Goal: Task Accomplishment & Management: Manage account settings

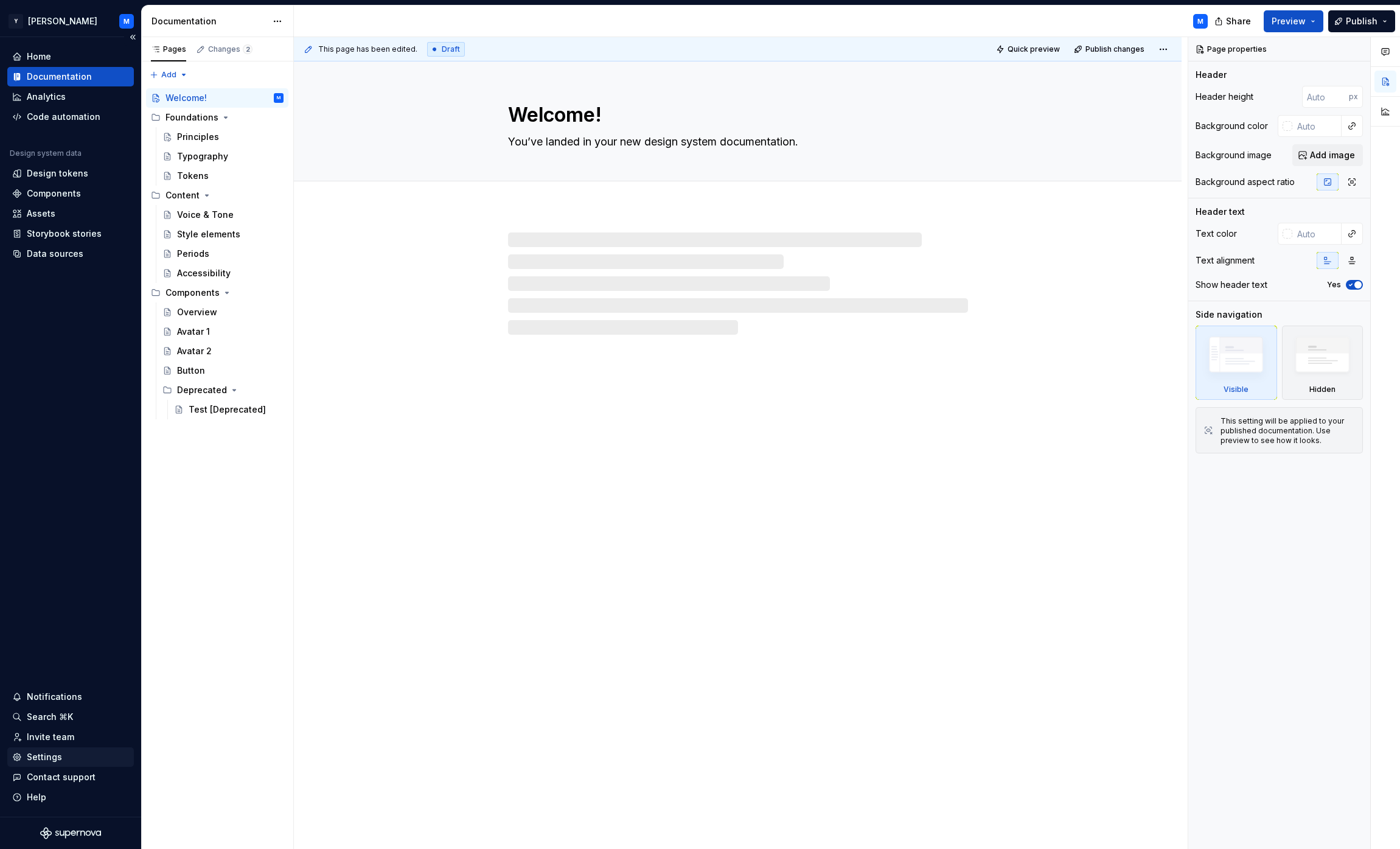
click at [39, 761] on div "Settings" at bounding box center [44, 758] width 35 height 12
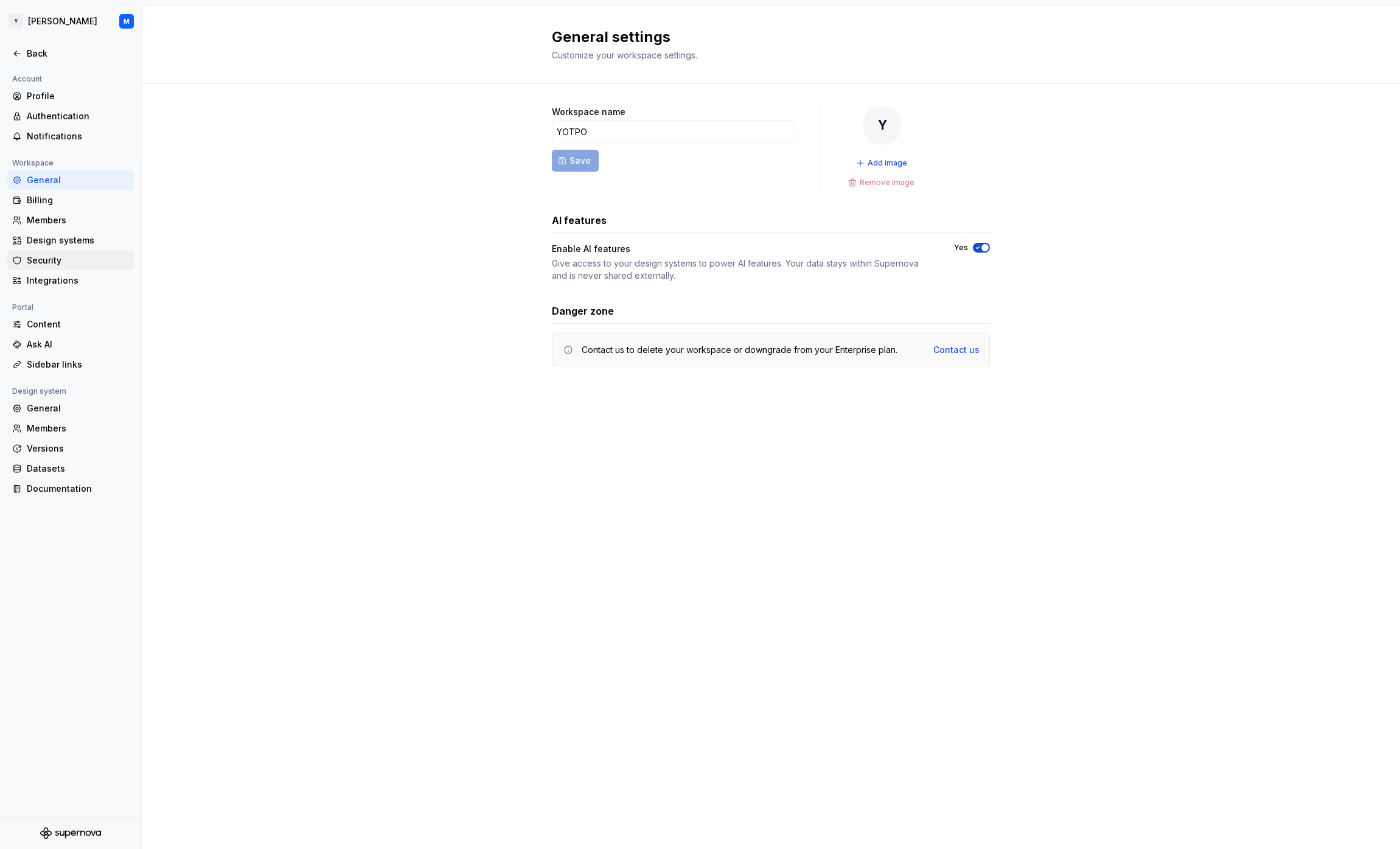
click at [47, 259] on div "Security" at bounding box center [78, 261] width 102 height 12
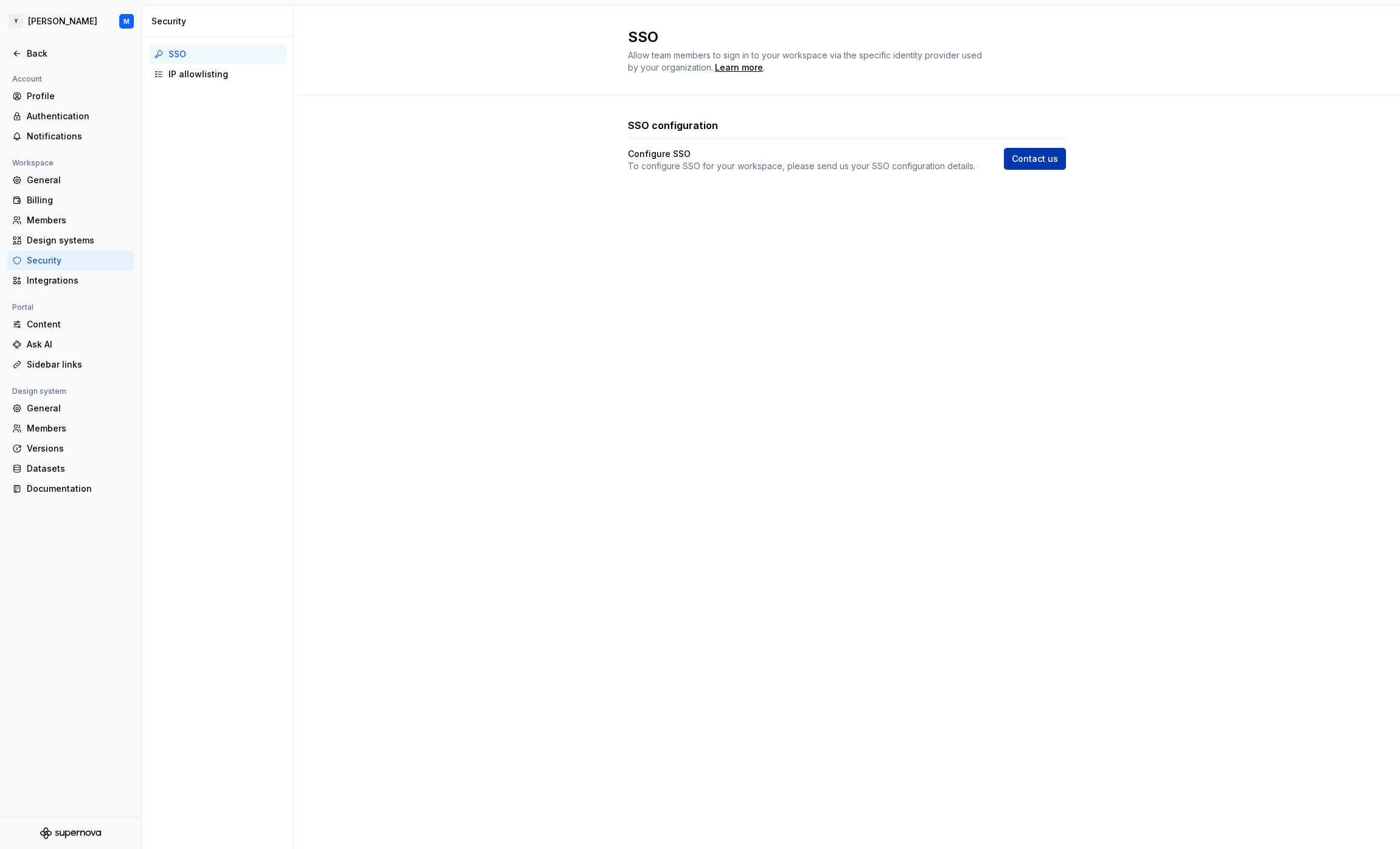
click at [1036, 154] on span "Contact us" at bounding box center [1035, 159] width 46 height 12
click at [47, 404] on div "General" at bounding box center [78, 409] width 102 height 12
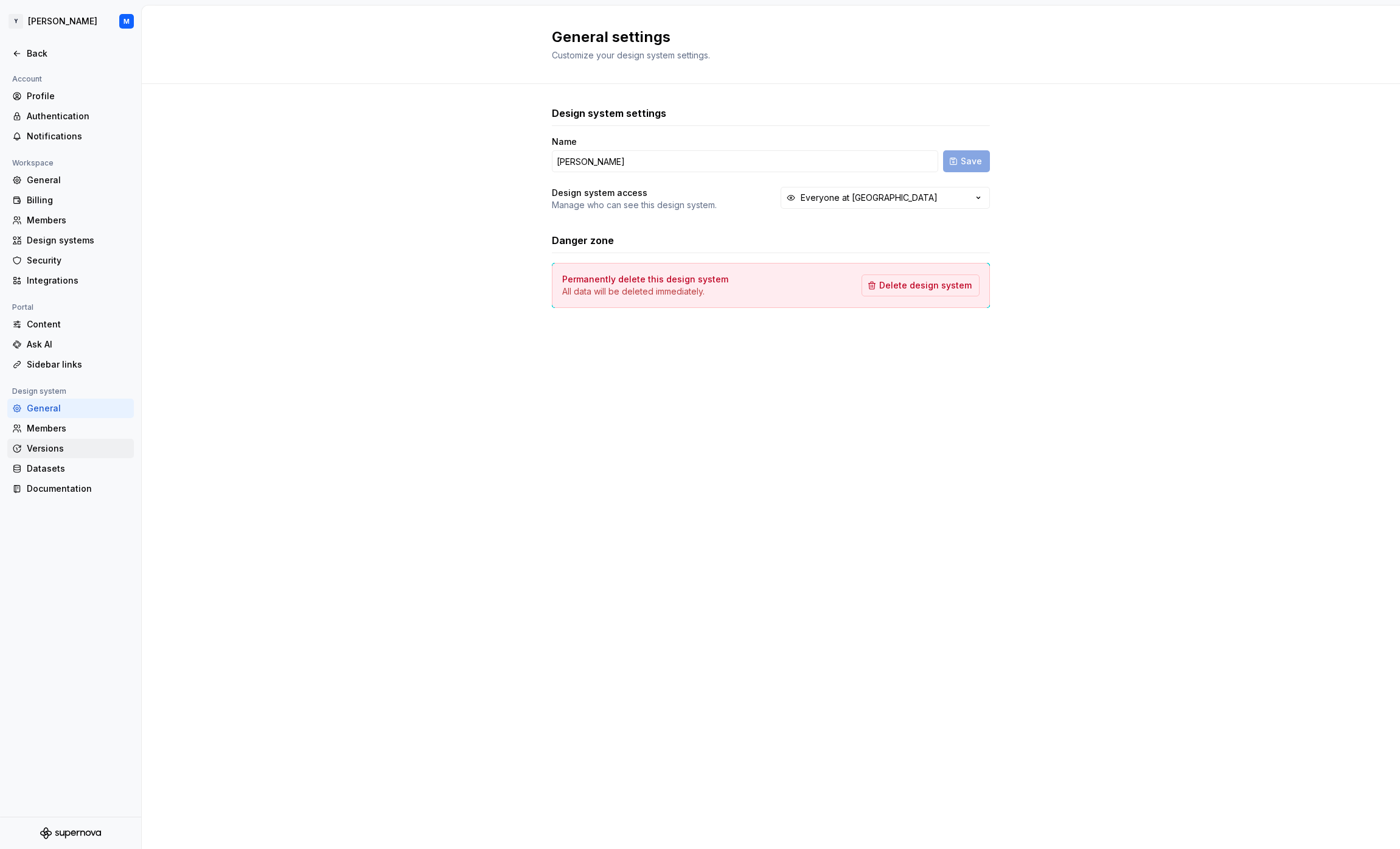
click at [58, 441] on div "Versions" at bounding box center [71, 448] width 127 height 19
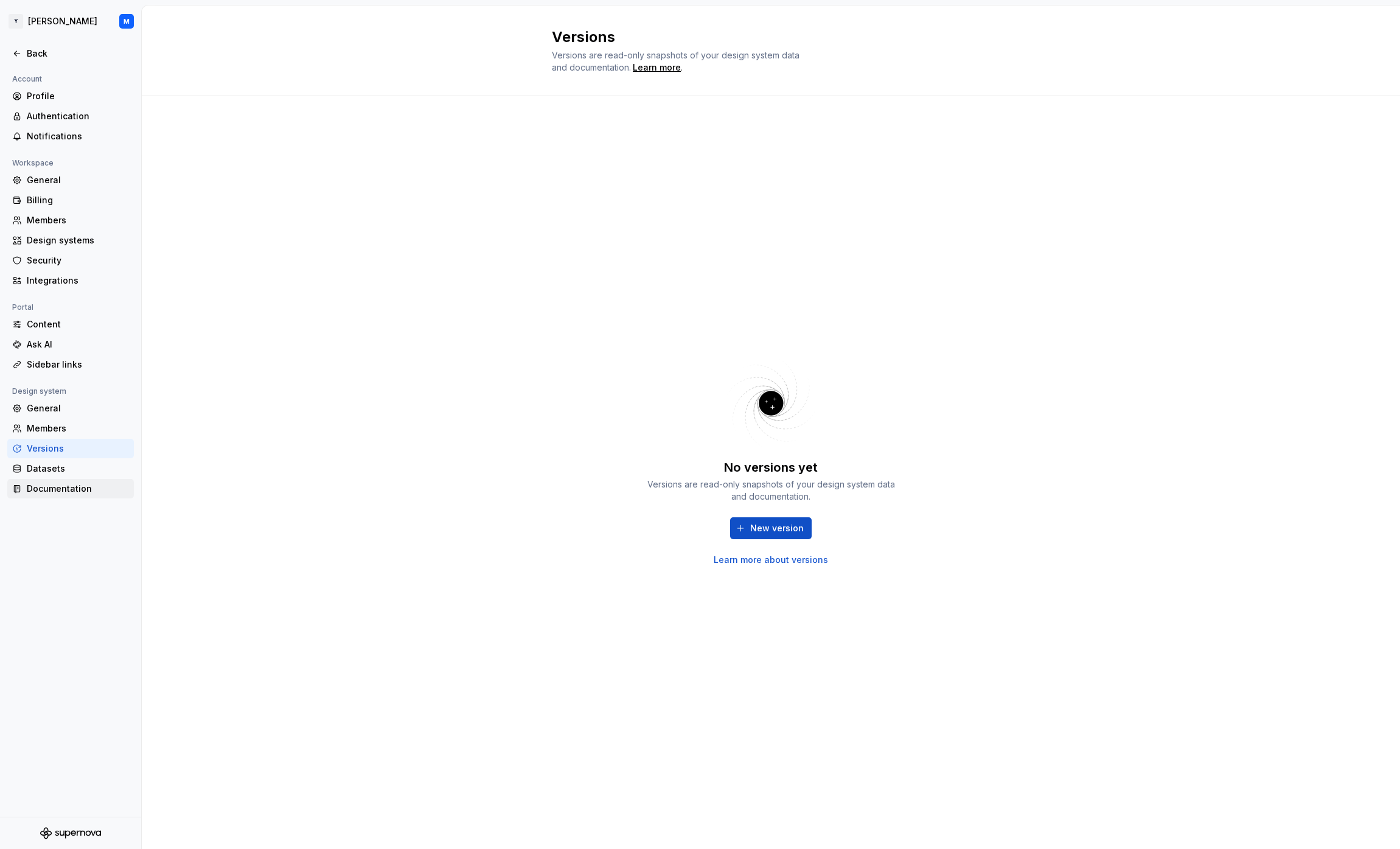
click at [72, 490] on div "Documentation" at bounding box center [78, 489] width 102 height 12
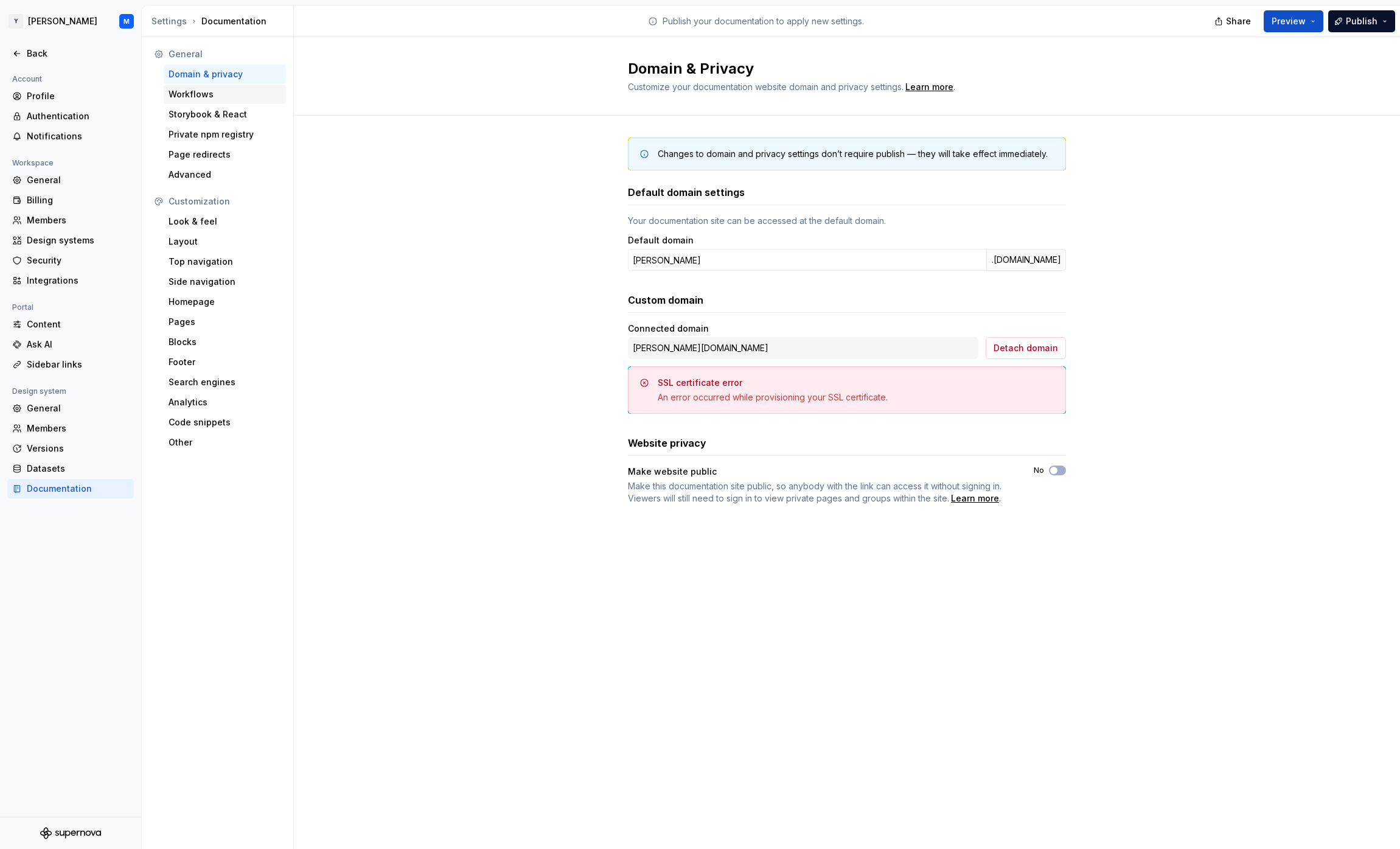
click at [214, 91] on div "Workflows" at bounding box center [224, 95] width 113 height 12
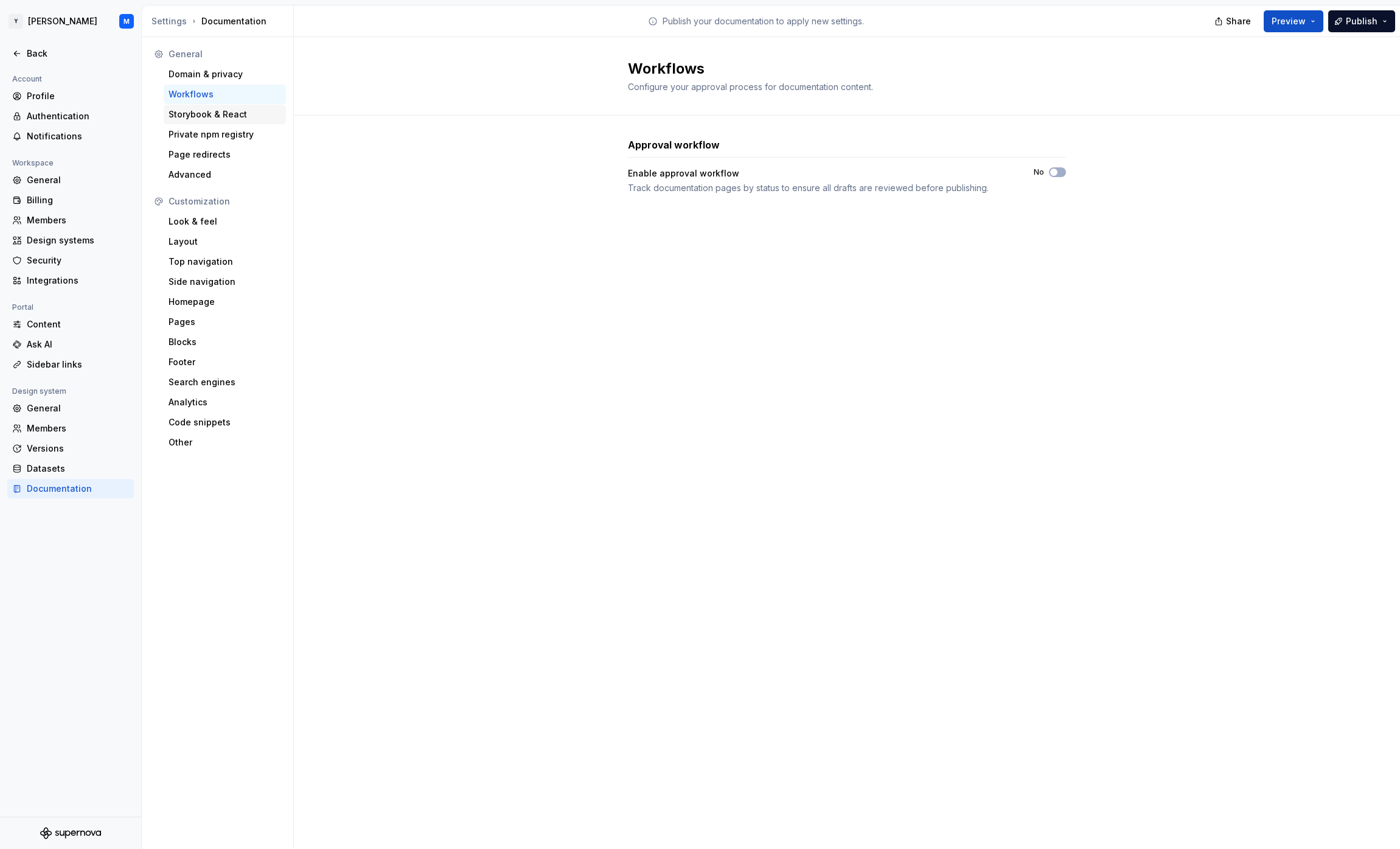
click at [249, 111] on div "Storybook & React" at bounding box center [224, 114] width 113 height 12
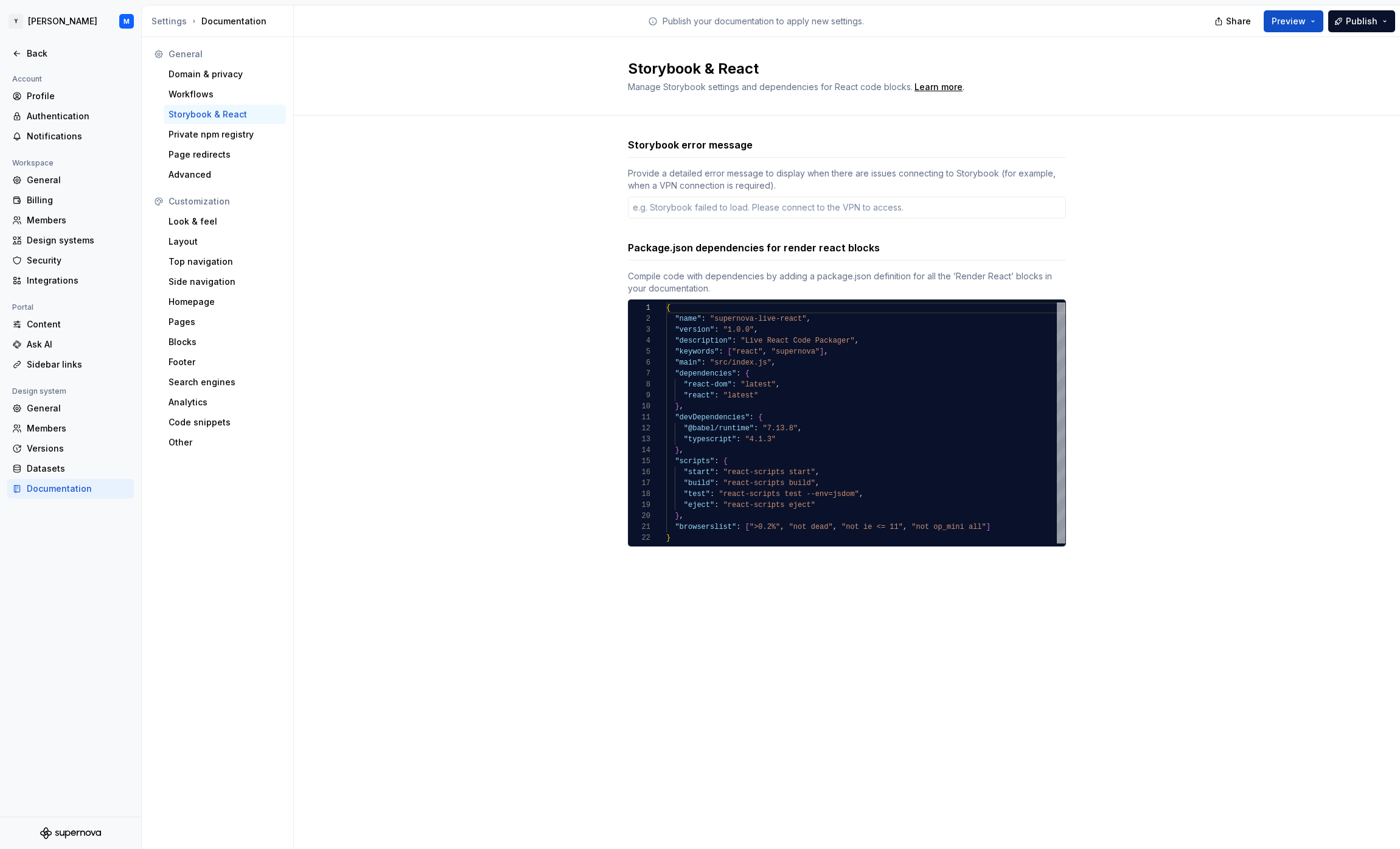
type textarea "*"
click at [254, 132] on div "Private npm registry" at bounding box center [224, 135] width 113 height 12
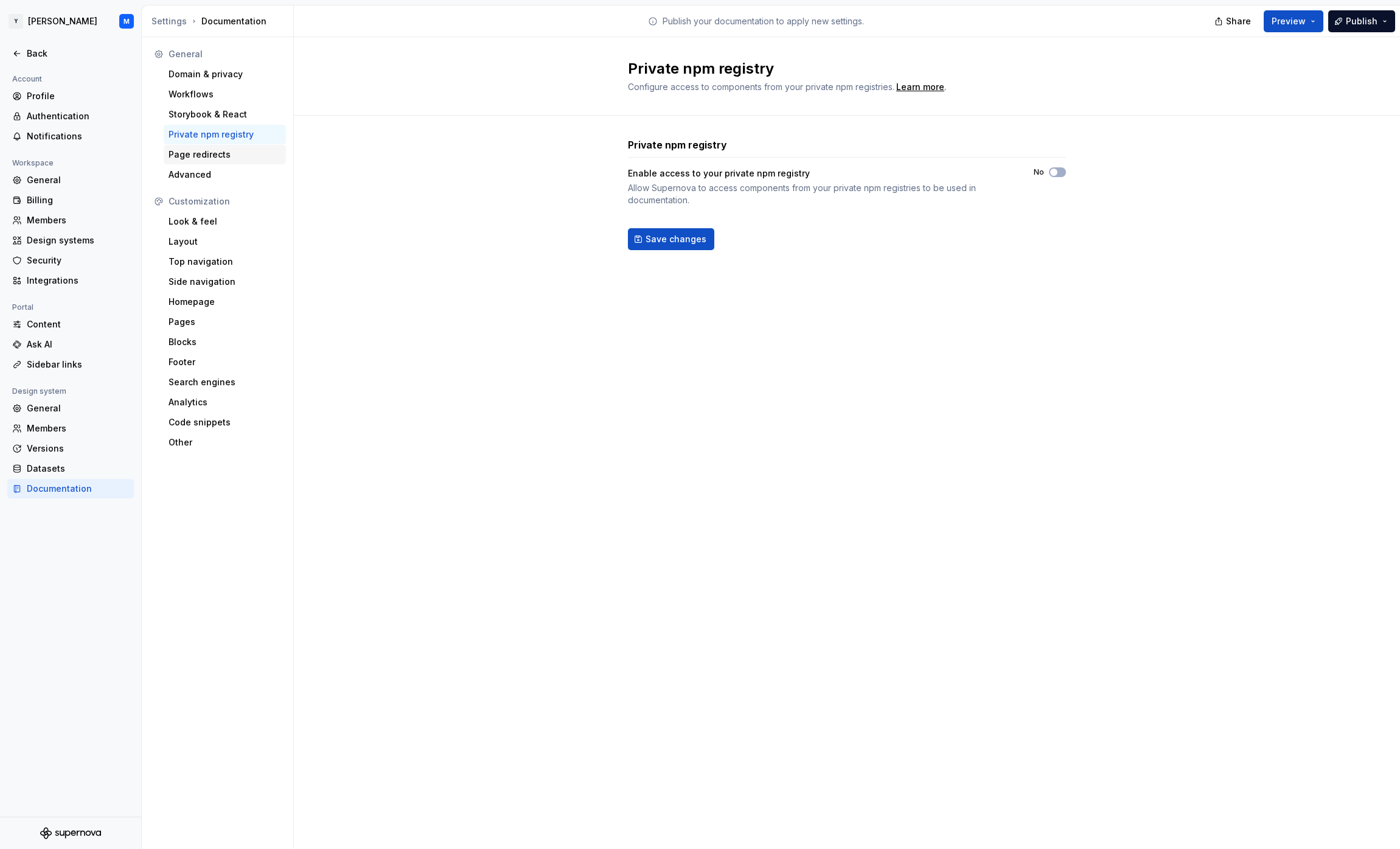
click at [251, 150] on div "Page redirects" at bounding box center [224, 155] width 113 height 12
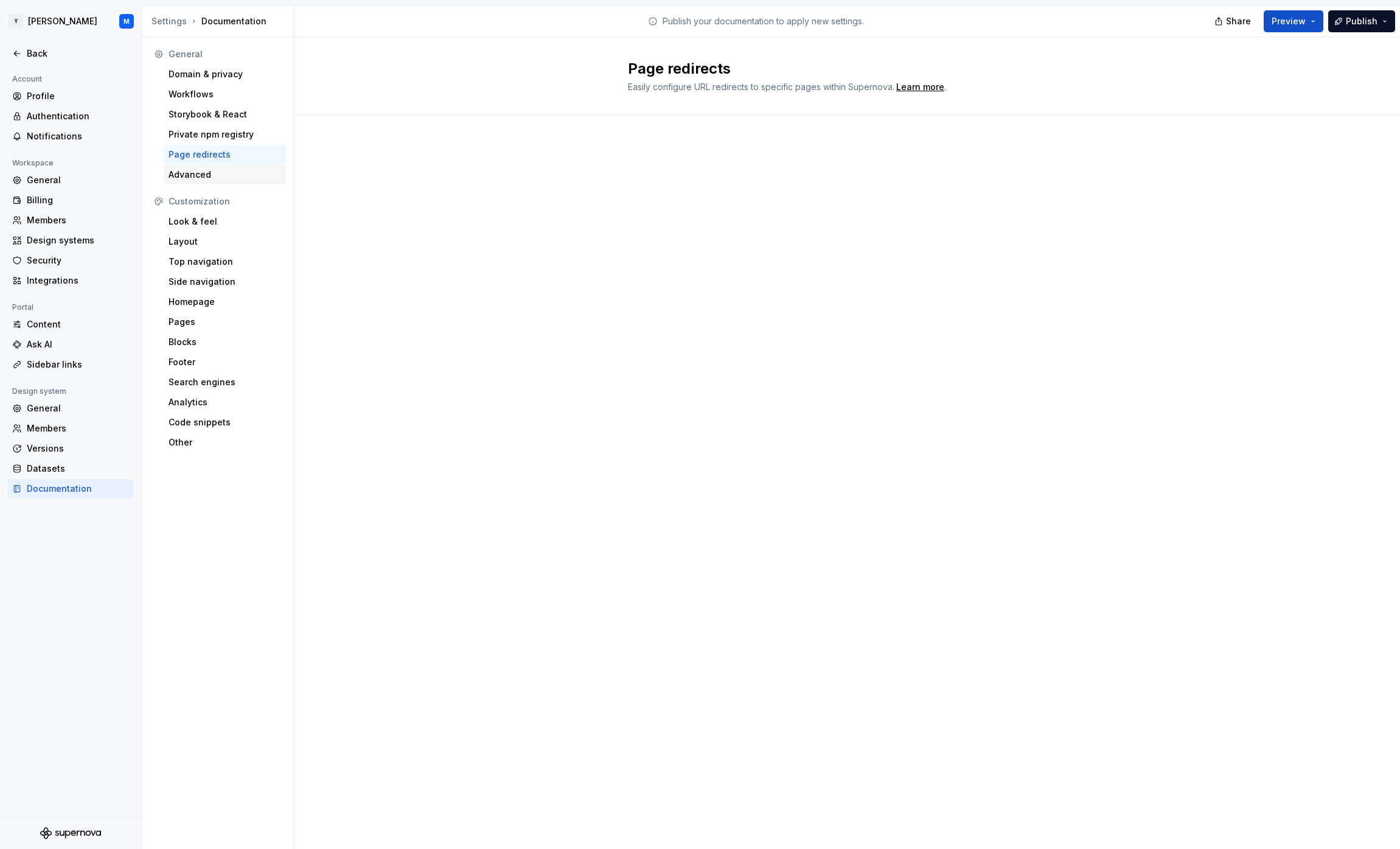
click at [246, 171] on div "Advanced" at bounding box center [224, 175] width 113 height 12
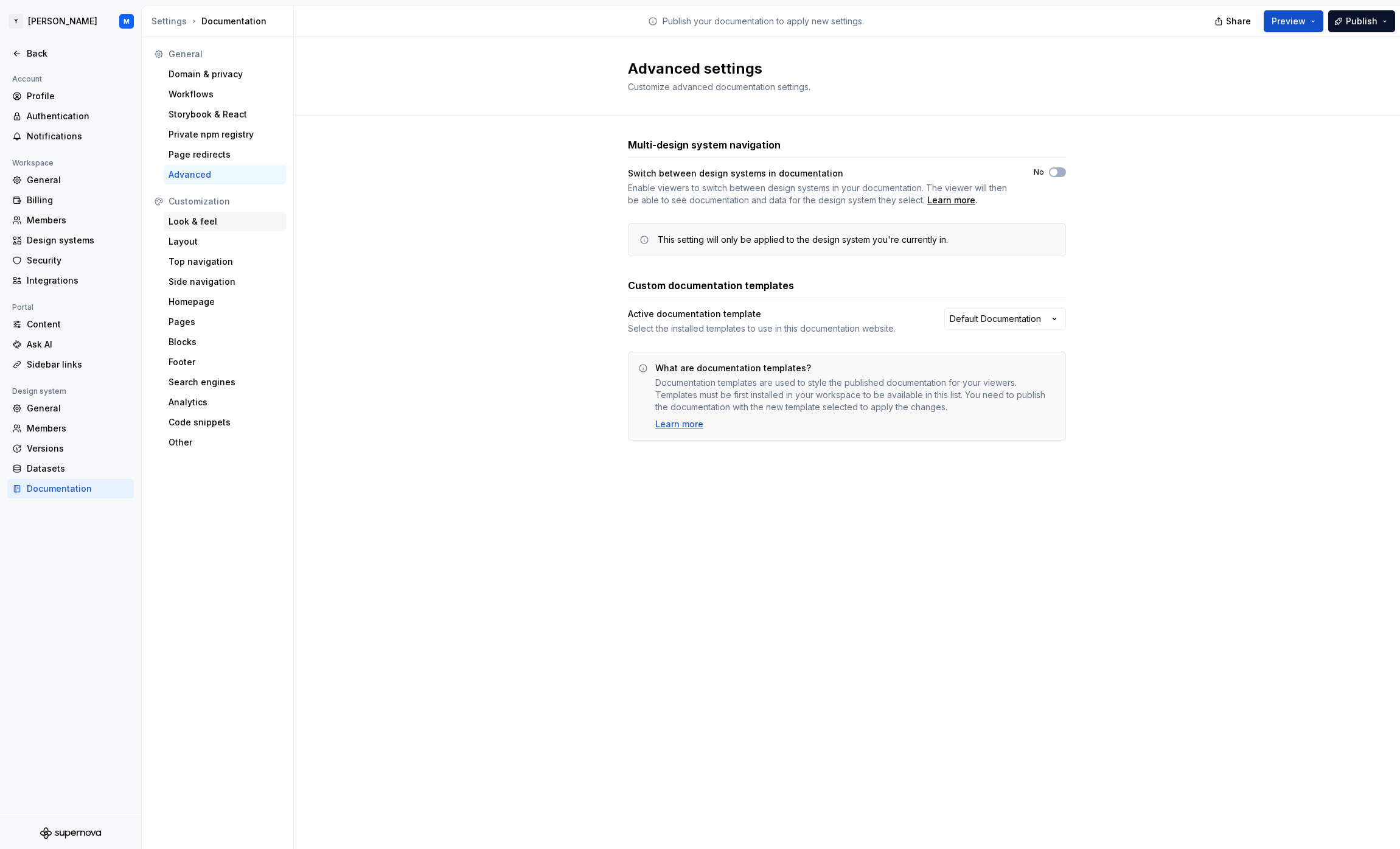
click at [233, 224] on div "Look & feel" at bounding box center [224, 222] width 113 height 12
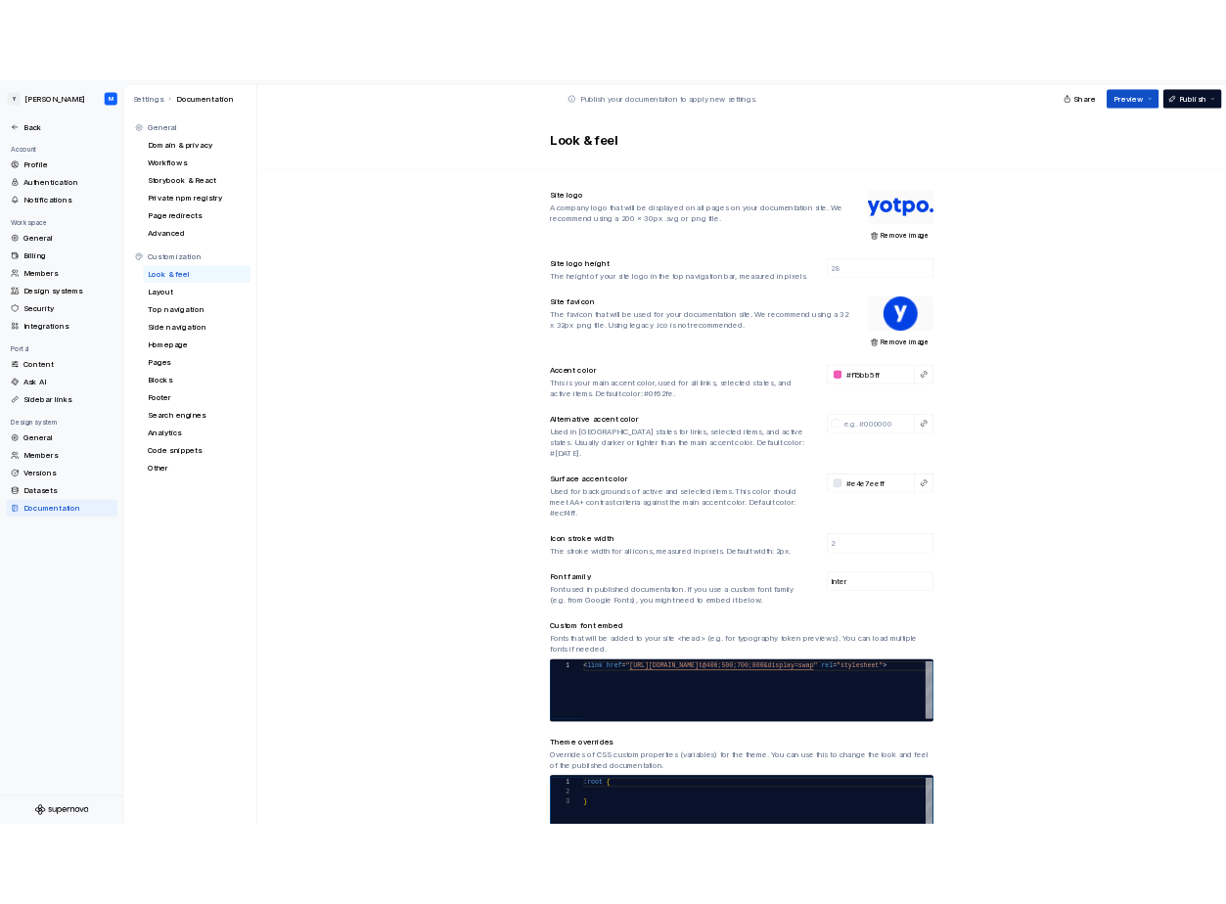
scroll to position [286, 0]
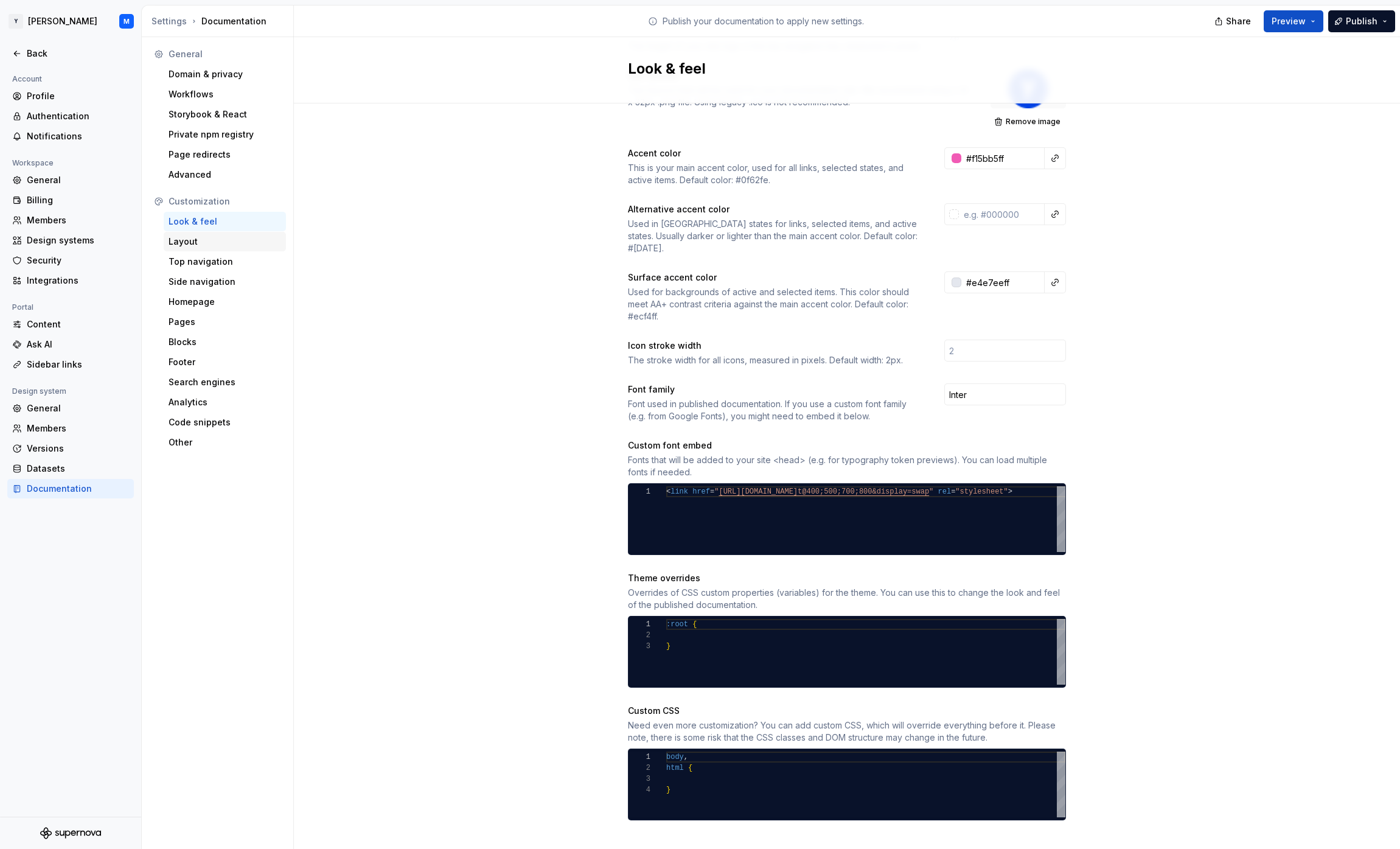
click at [224, 241] on div "Layout" at bounding box center [224, 242] width 113 height 12
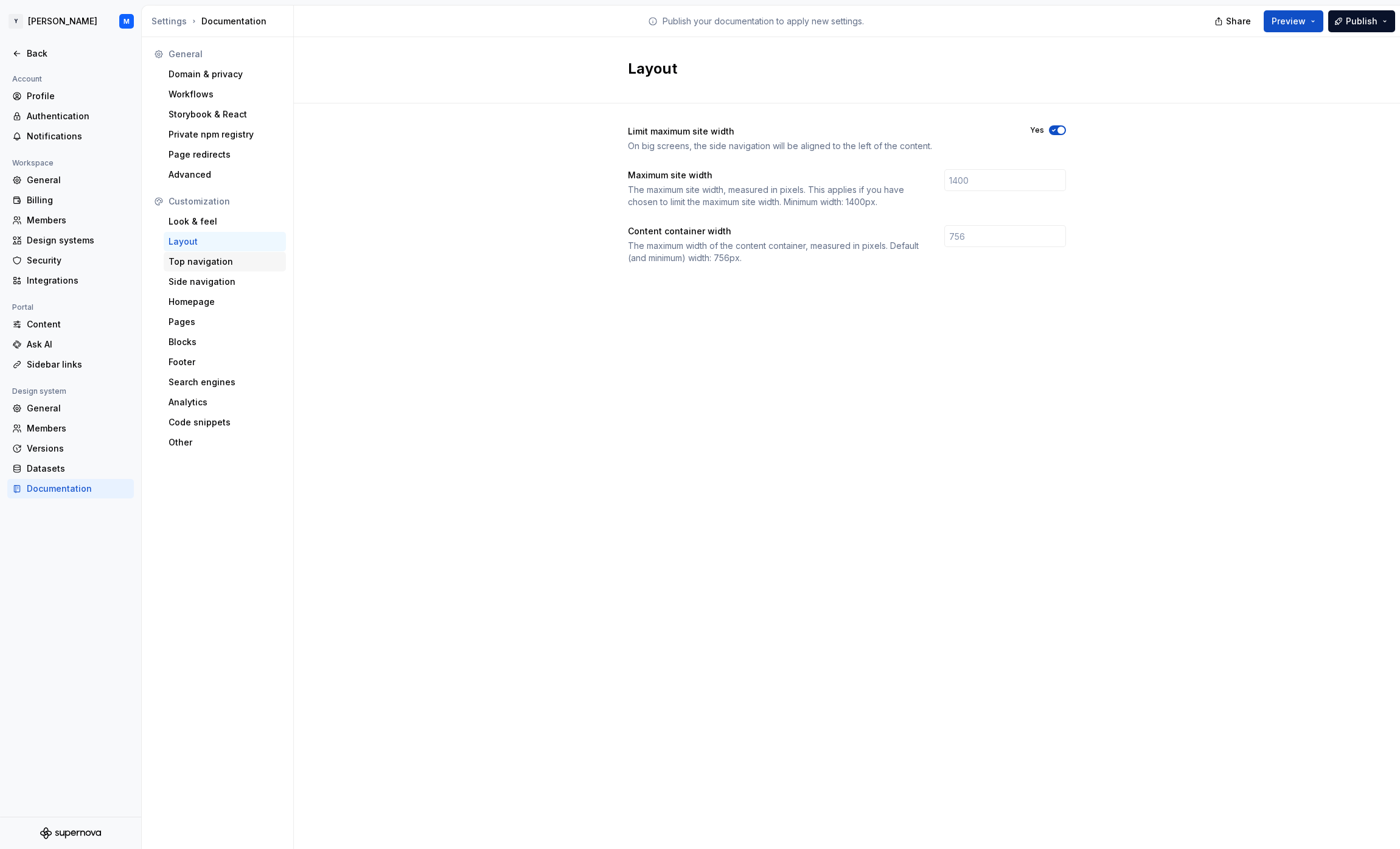
click at [228, 258] on div "Top navigation" at bounding box center [224, 262] width 113 height 12
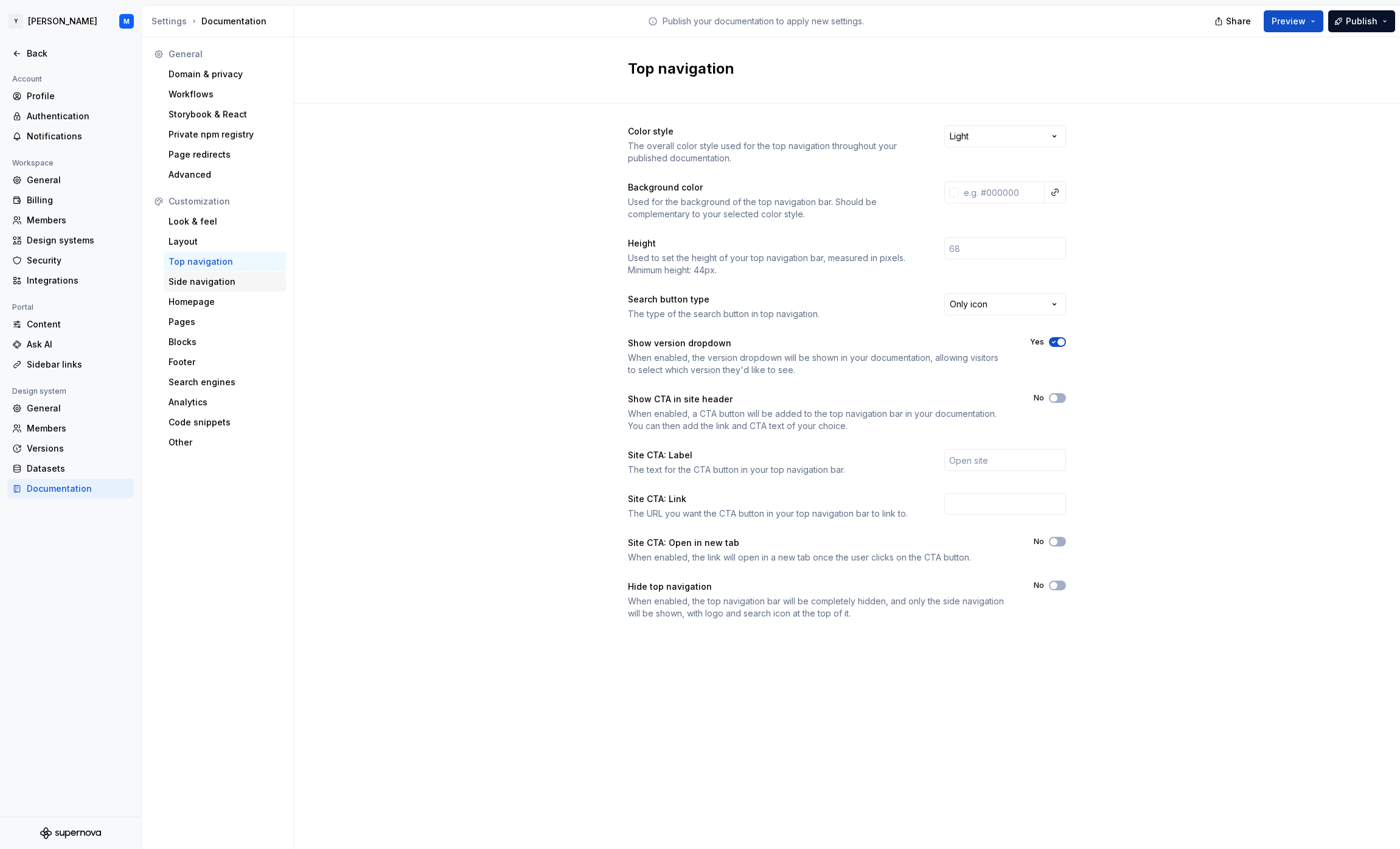
click at [231, 278] on div "Side navigation" at bounding box center [224, 282] width 113 height 12
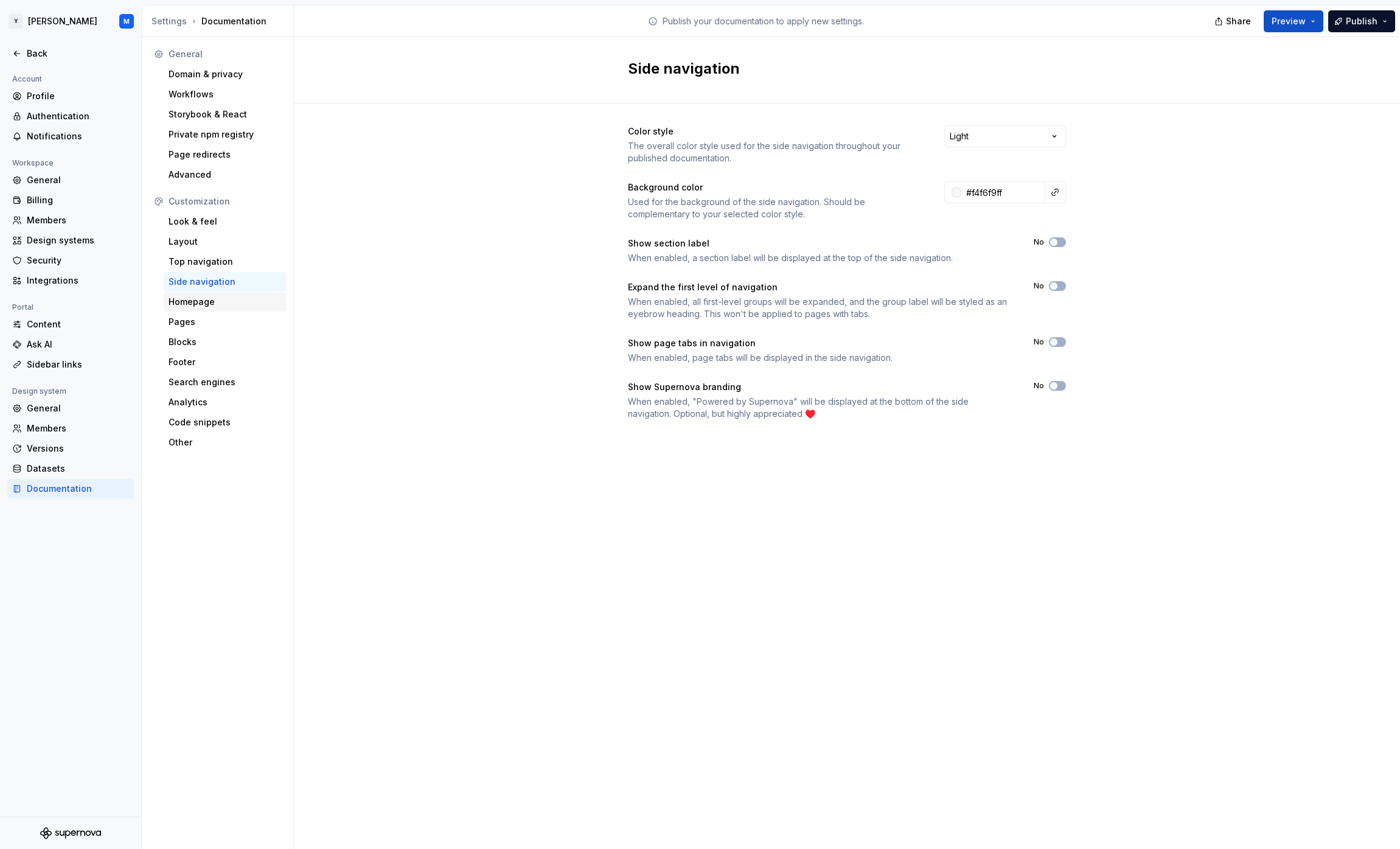
click at [236, 295] on div "Homepage" at bounding box center [224, 302] width 122 height 19
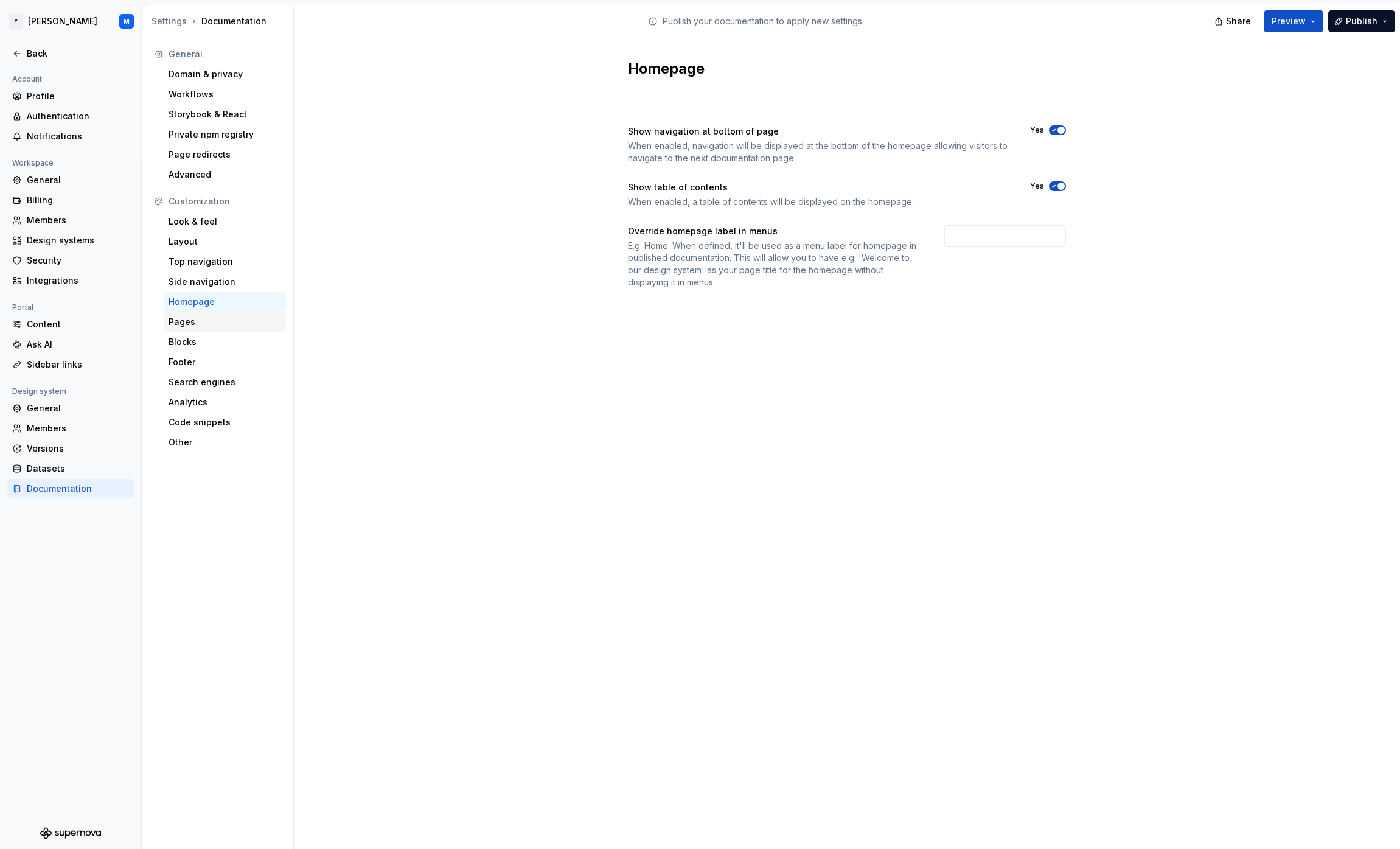
click at [259, 320] on div "Pages" at bounding box center [224, 322] width 113 height 12
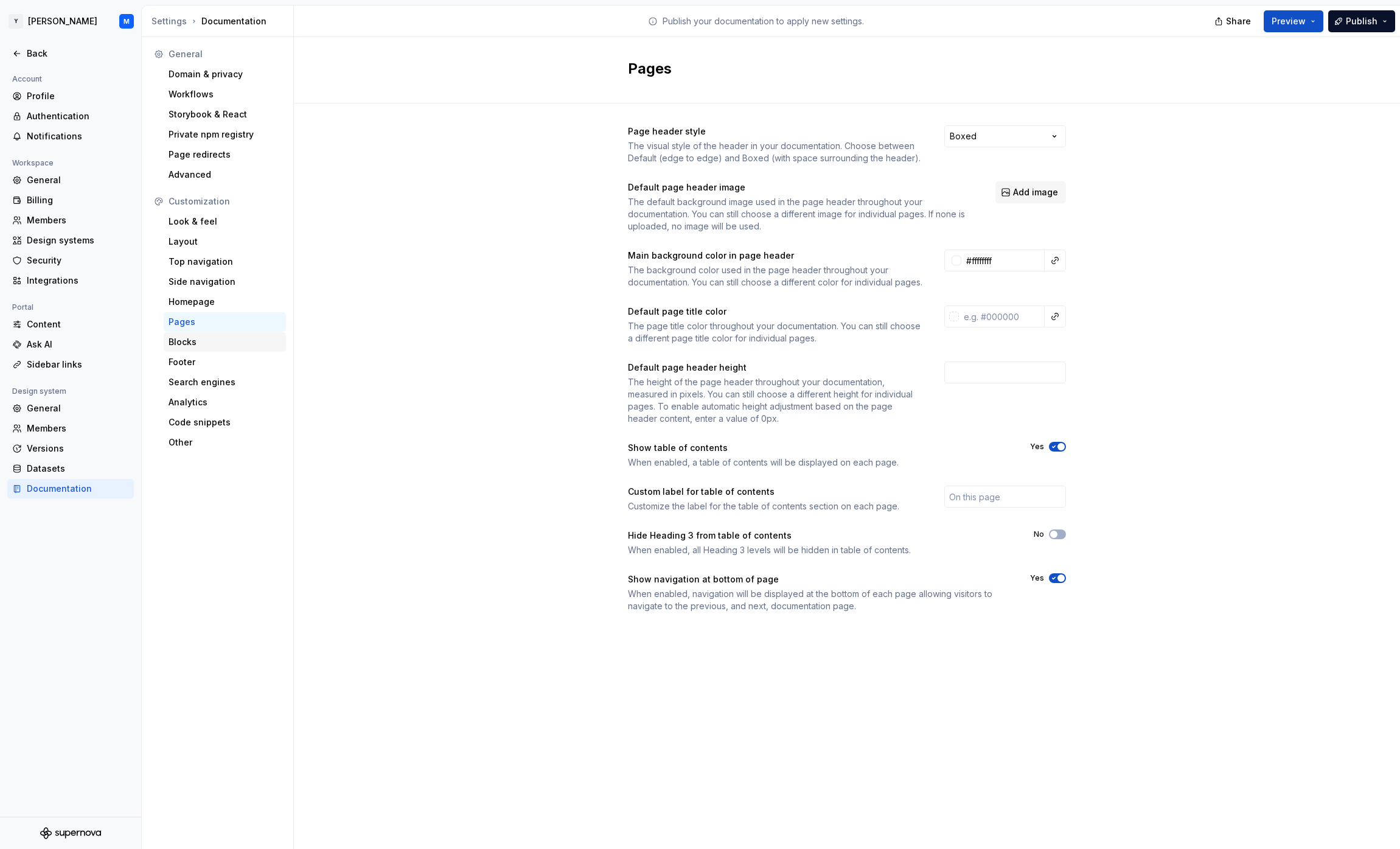
click at [259, 338] on div "Blocks" at bounding box center [224, 342] width 113 height 12
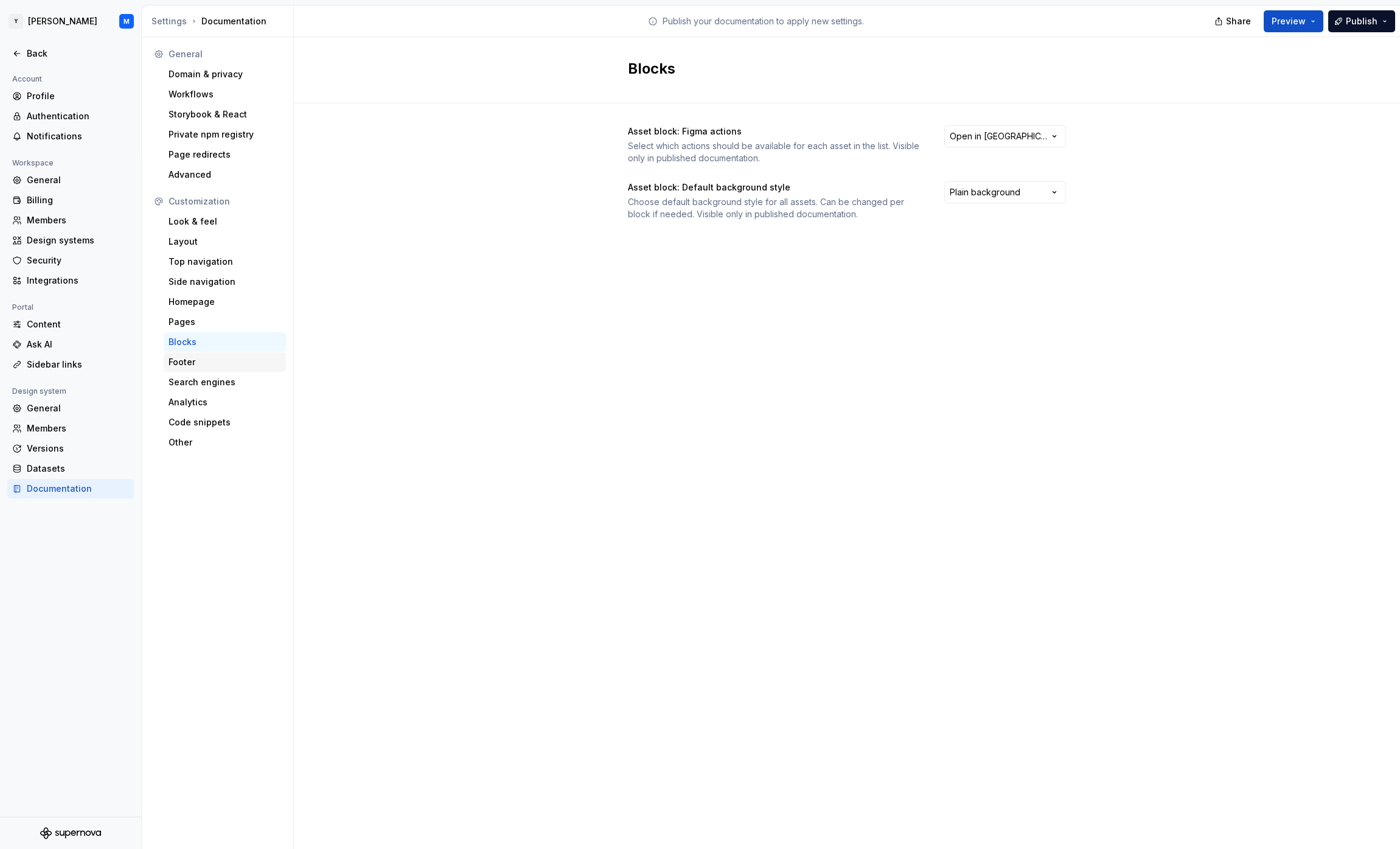
click at [254, 355] on div "Footer" at bounding box center [224, 362] width 122 height 19
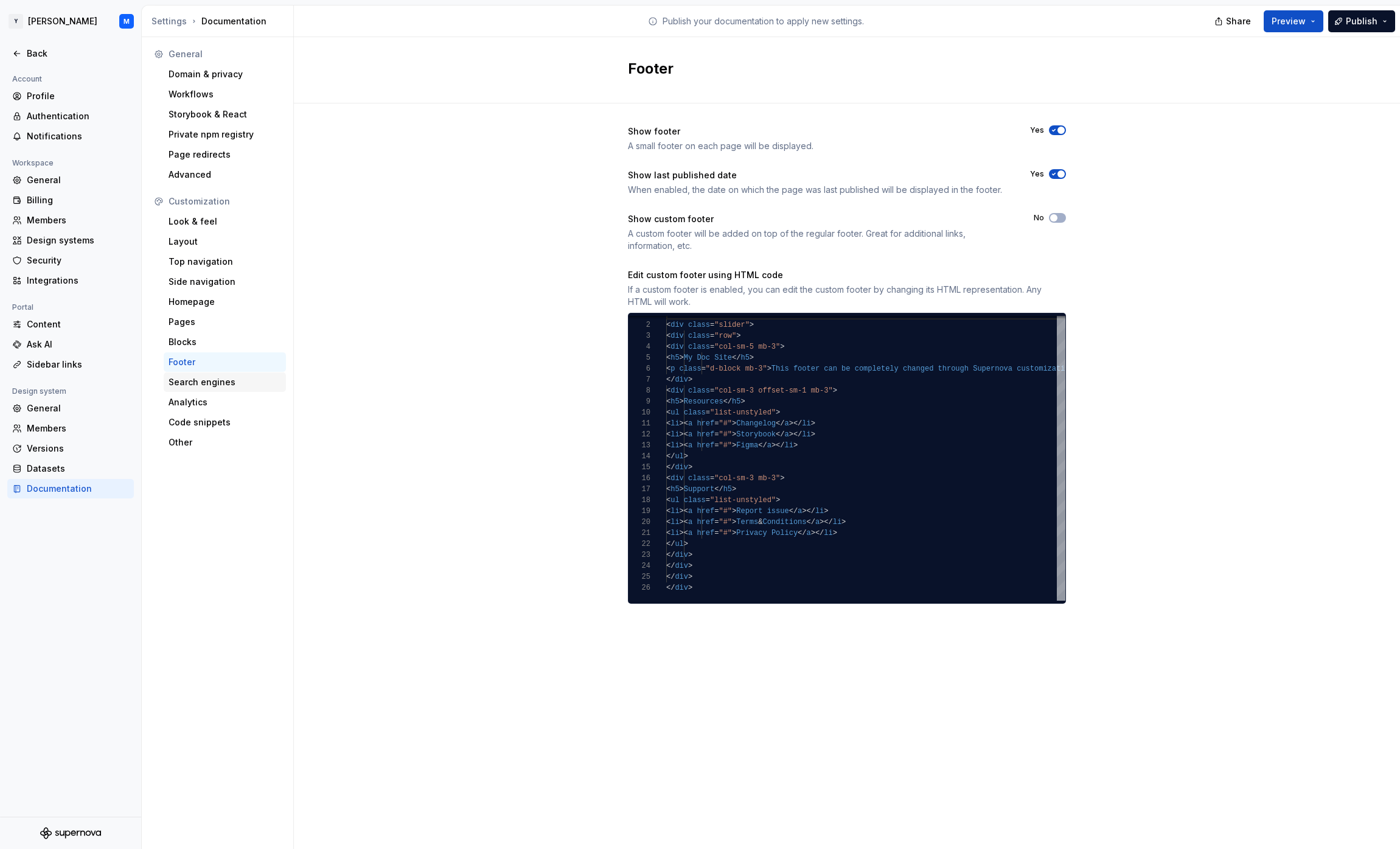
click at [250, 381] on div "Search engines" at bounding box center [224, 383] width 113 height 12
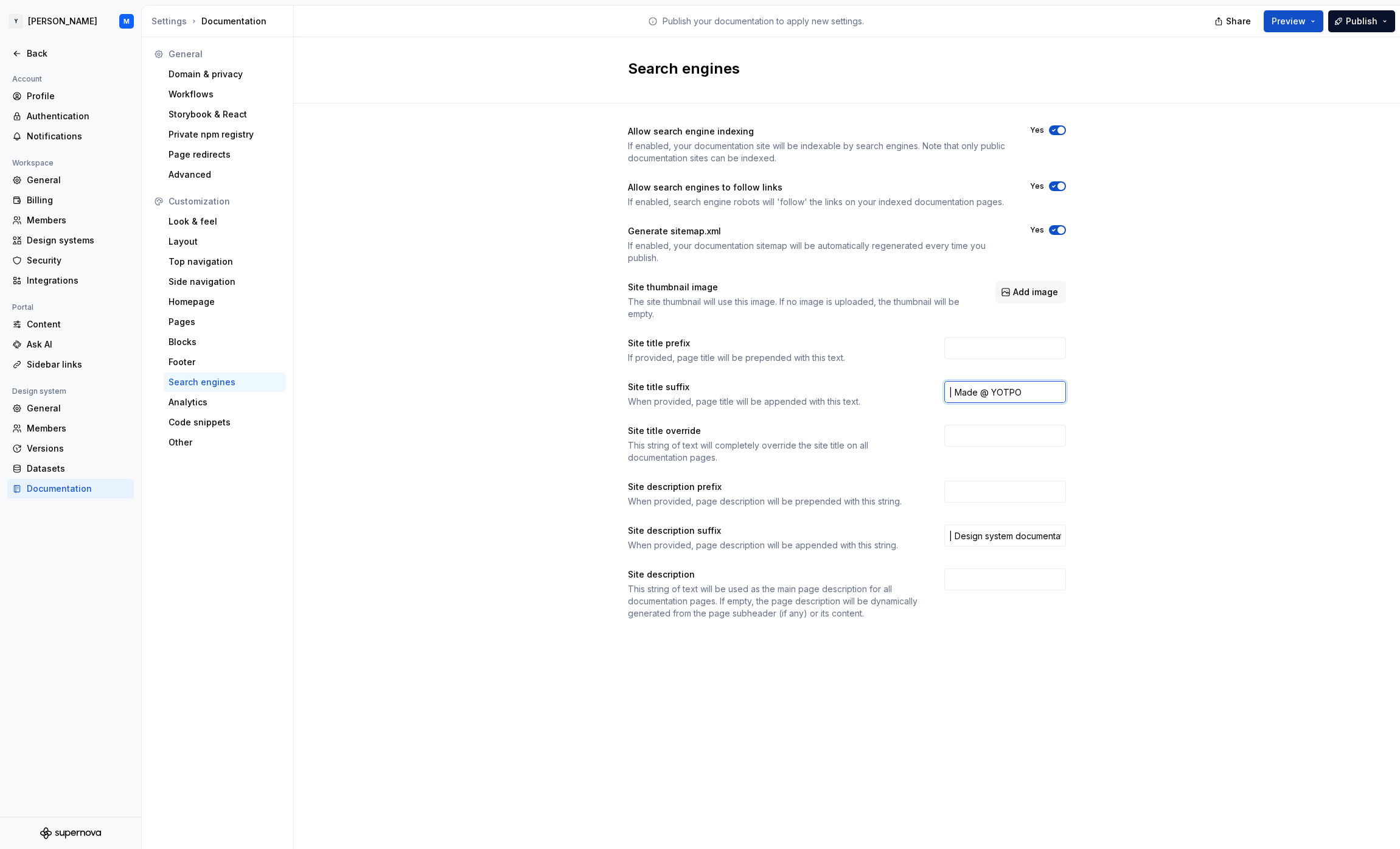
click at [949, 394] on input "| Made @ YOTPO" at bounding box center [1005, 392] width 122 height 22
type input "| Made @ YOTPO"
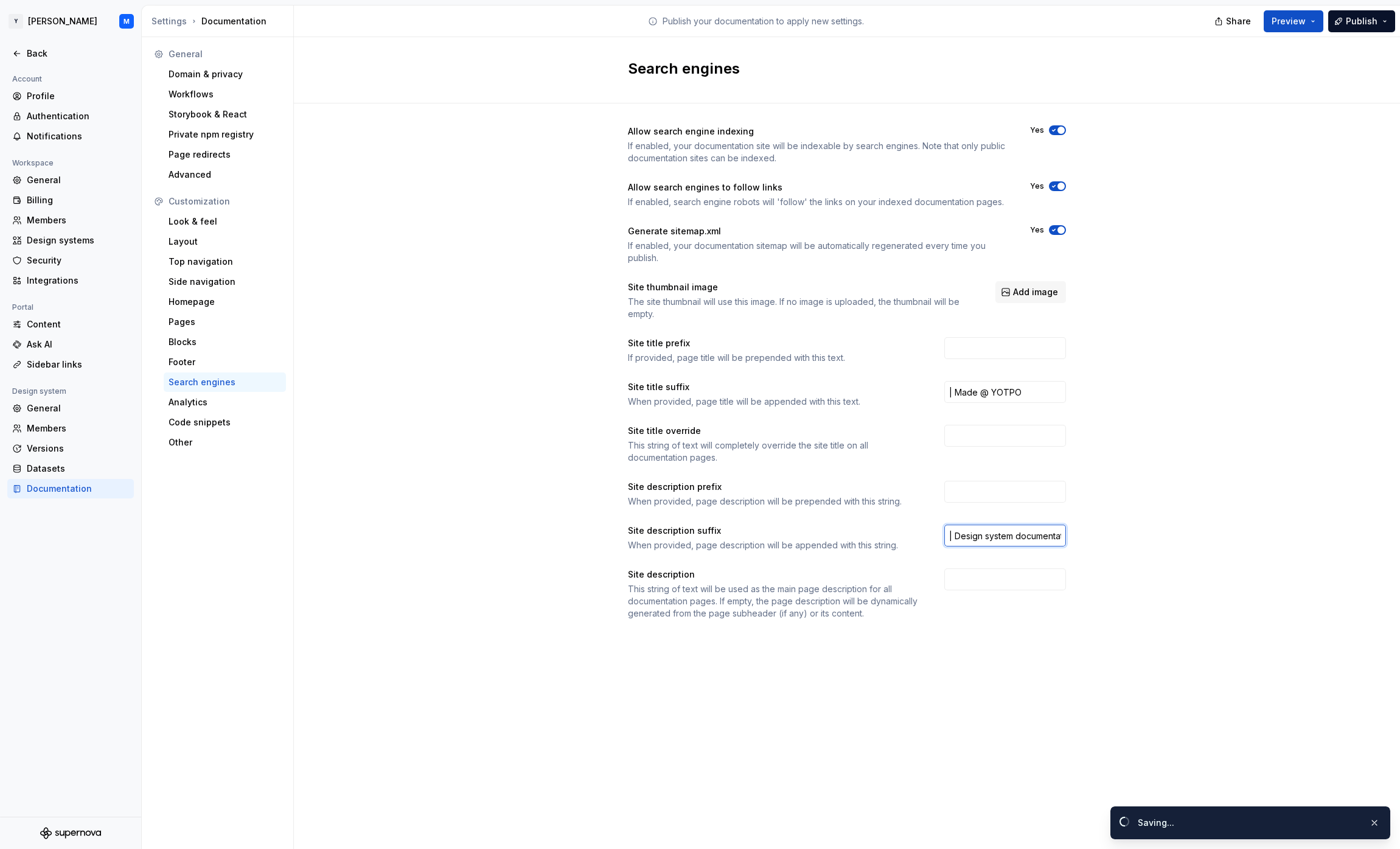
click at [952, 536] on input "| Design system documentation, made with ❤️ @ YOTPO" at bounding box center [1005, 536] width 122 height 22
type input "| Design system documentation, made with ❤️ @ YOTPO"
click at [1130, 521] on div "Allow search engine indexing If enabled, your documentation site will be indexa…" at bounding box center [847, 384] width 1106 height 562
click at [1366, 27] on button "Publish" at bounding box center [1362, 21] width 67 height 22
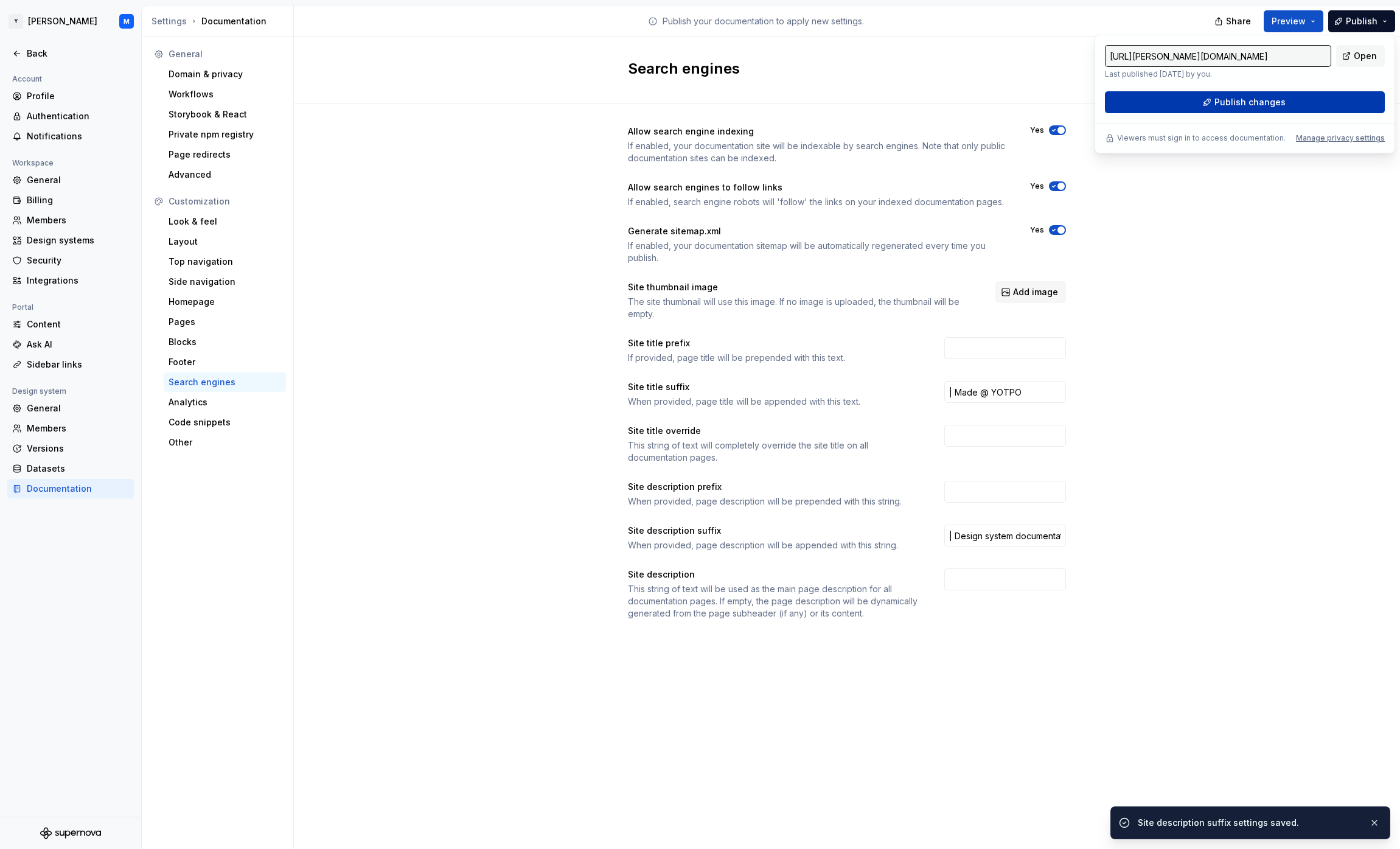
click at [1343, 97] on button "Publish changes" at bounding box center [1245, 102] width 280 height 22
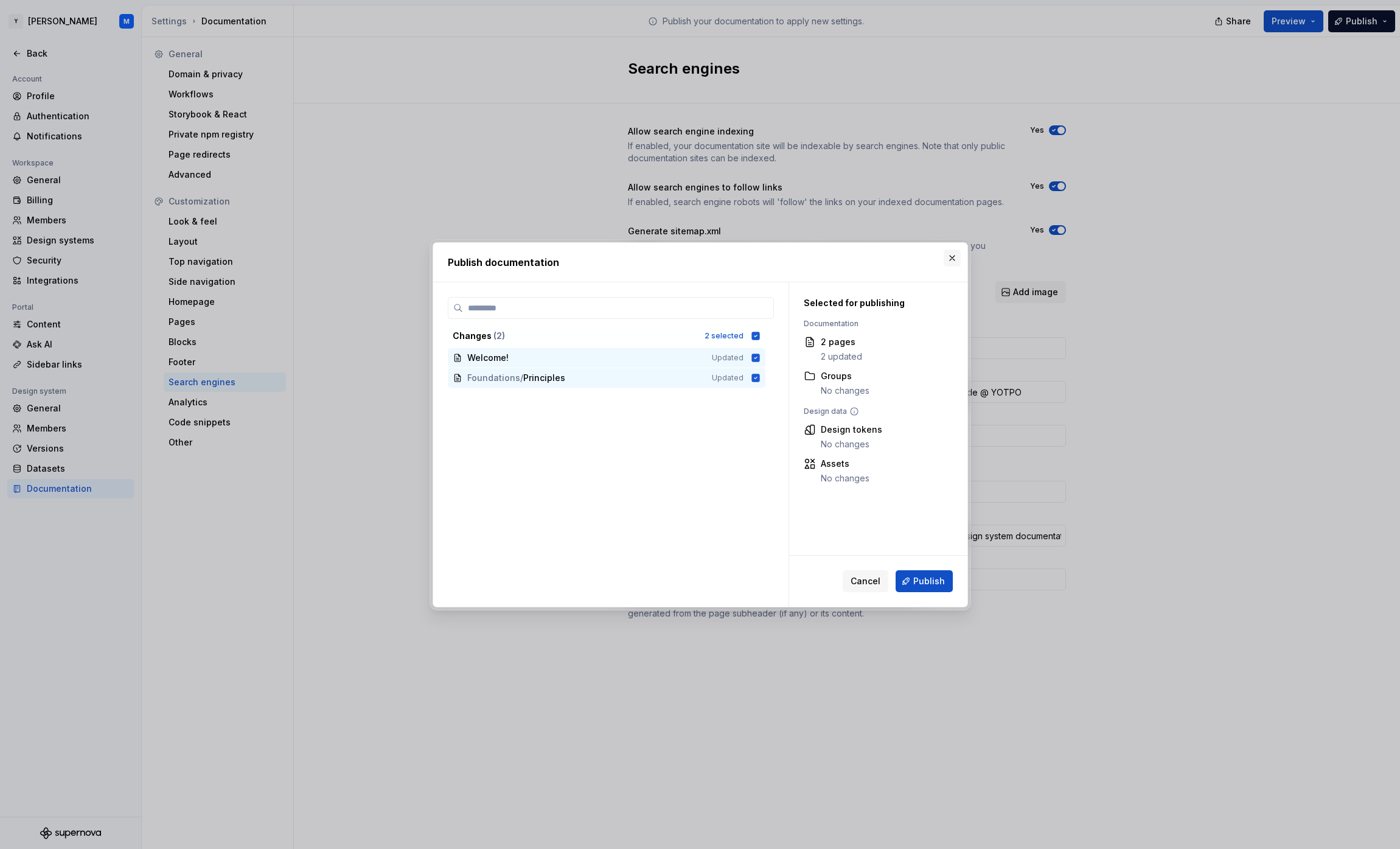
click at [954, 260] on button "button" at bounding box center [952, 257] width 17 height 17
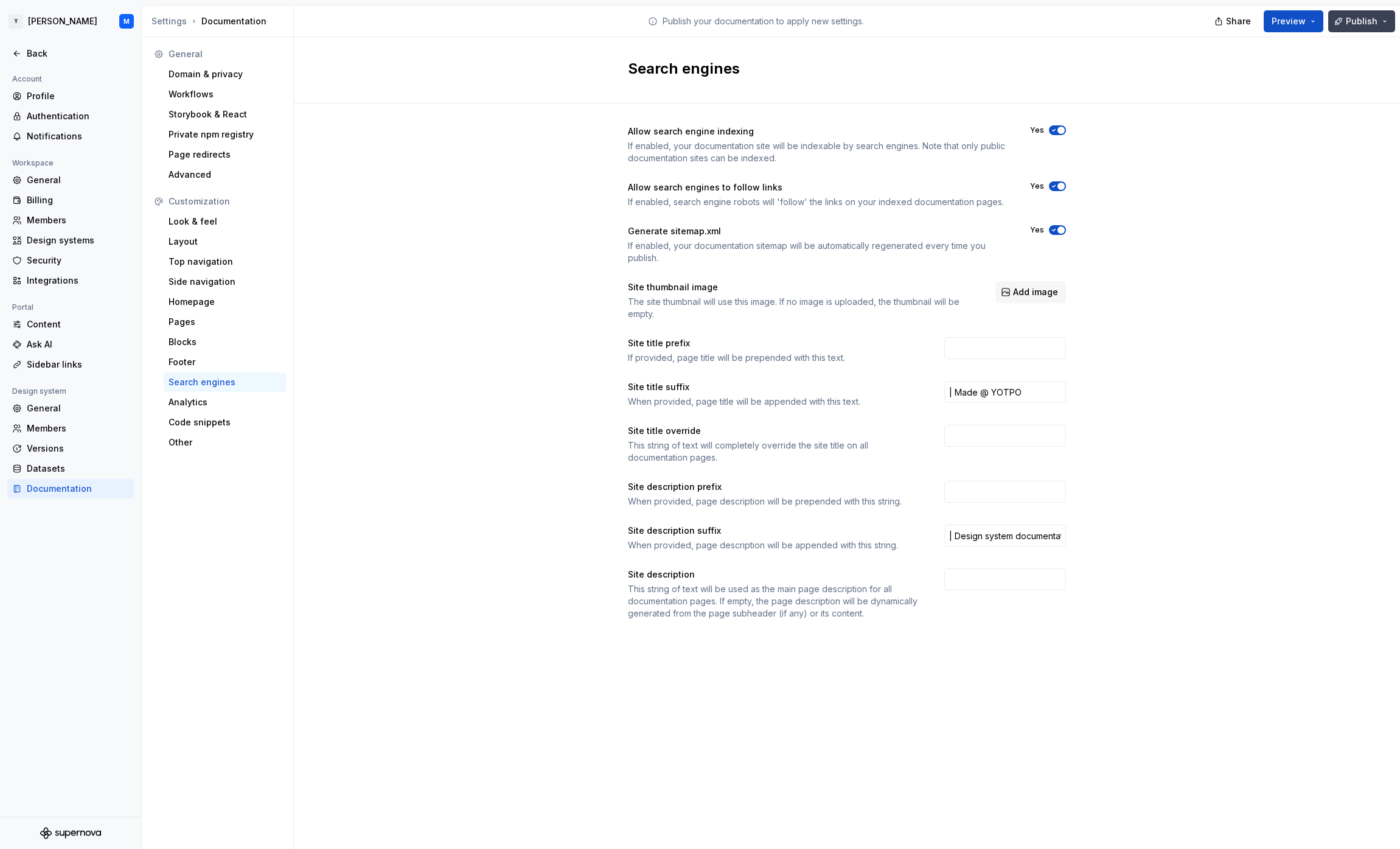
click at [1365, 21] on span "Publish" at bounding box center [1361, 21] width 32 height 12
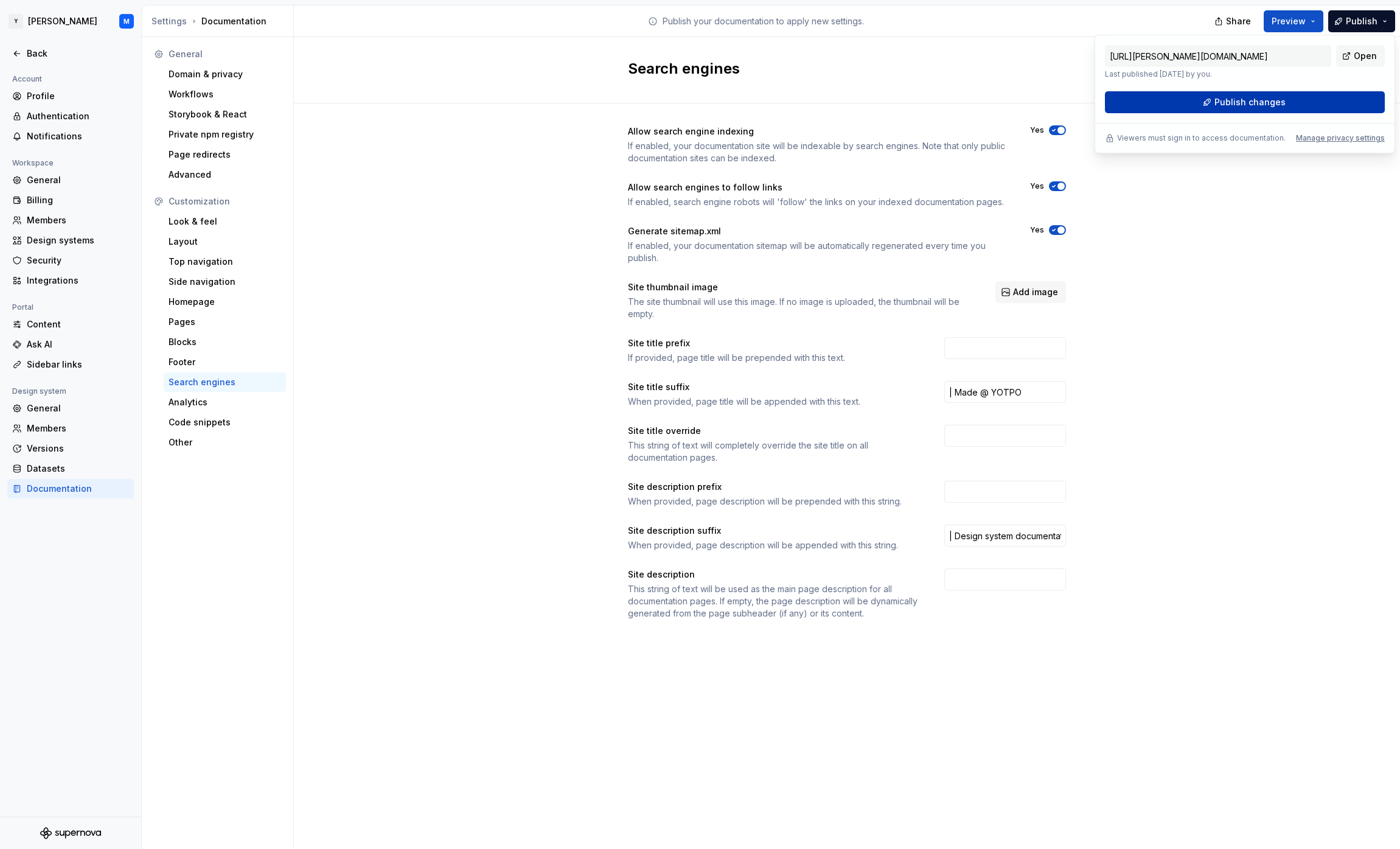
click at [1307, 98] on button "Publish changes" at bounding box center [1245, 102] width 280 height 22
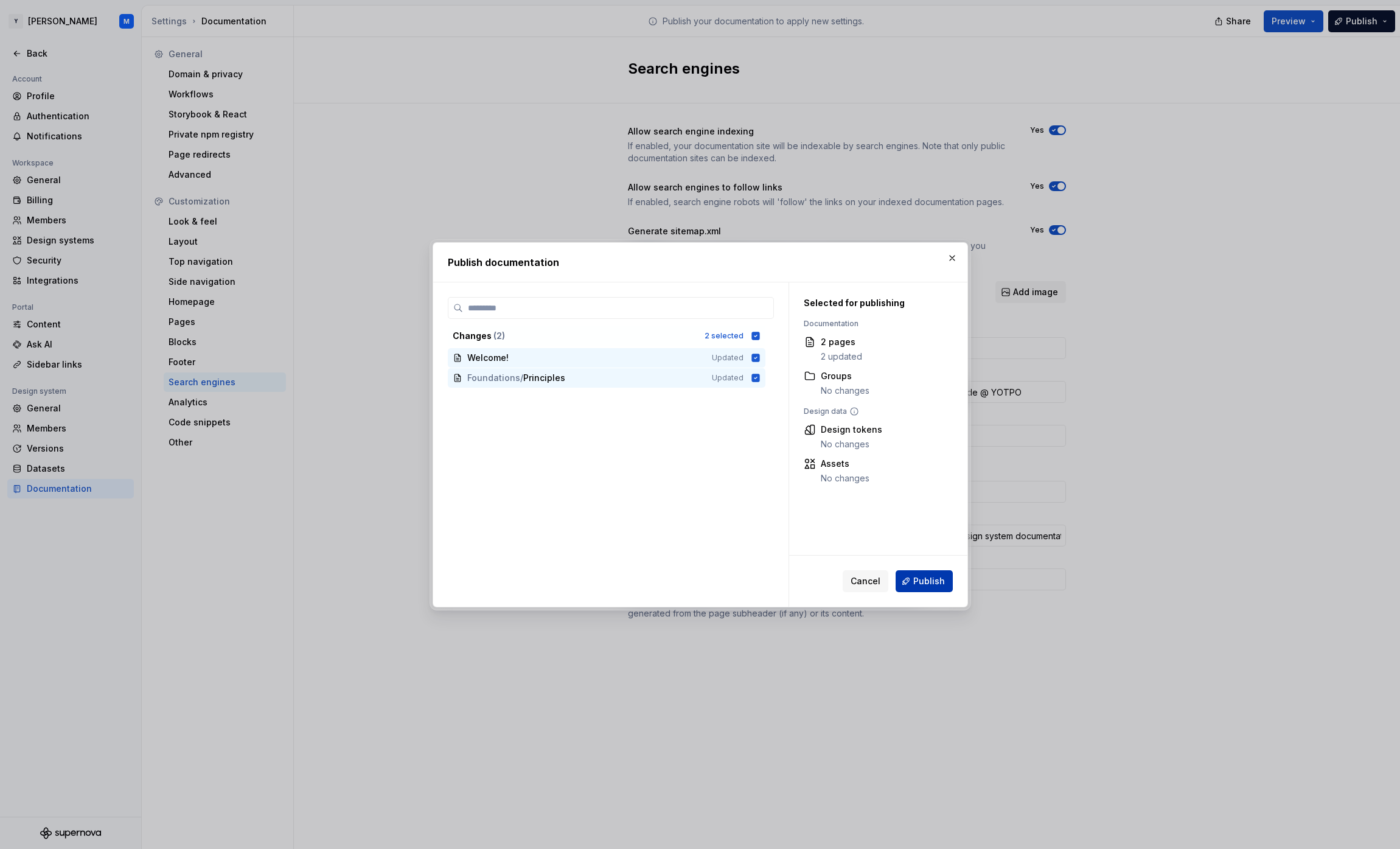
click at [943, 580] on span "Publish" at bounding box center [929, 582] width 32 height 12
